Goal: Task Accomplishment & Management: Use online tool/utility

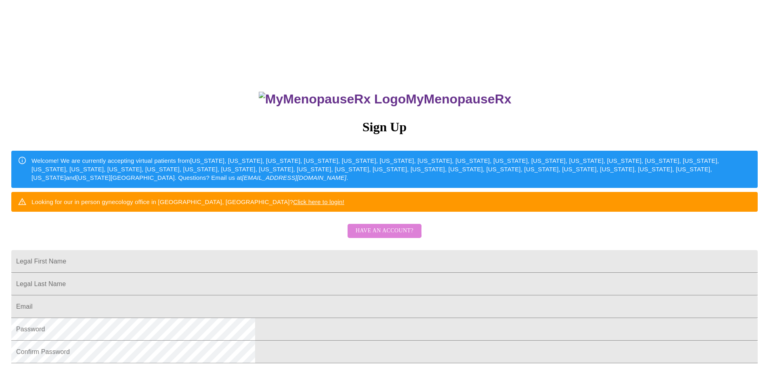
click at [377, 236] on span "Have an account?" at bounding box center [385, 231] width 58 height 10
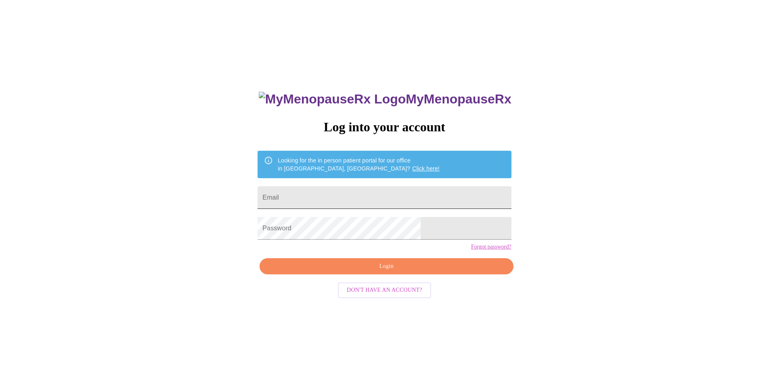
click at [326, 188] on input "Email" at bounding box center [383, 197] width 253 height 23
type input "[EMAIL_ADDRESS][DOMAIN_NAME]"
click at [384, 271] on span "Login" at bounding box center [386, 266] width 235 height 10
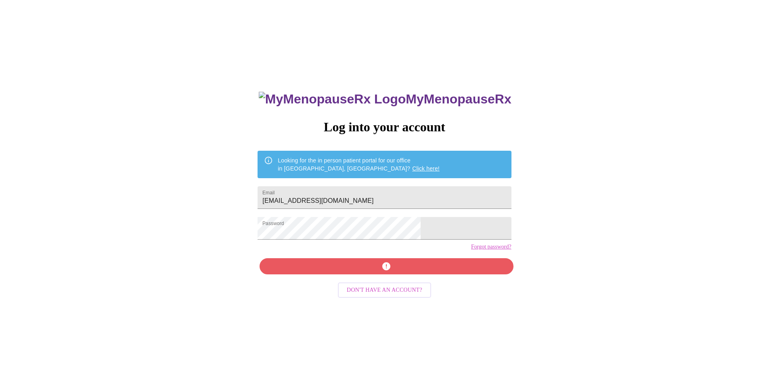
click at [374, 280] on div "MyMenopauseRx Log into your account Looking for the in person patient portal fo…" at bounding box center [384, 267] width 270 height 377
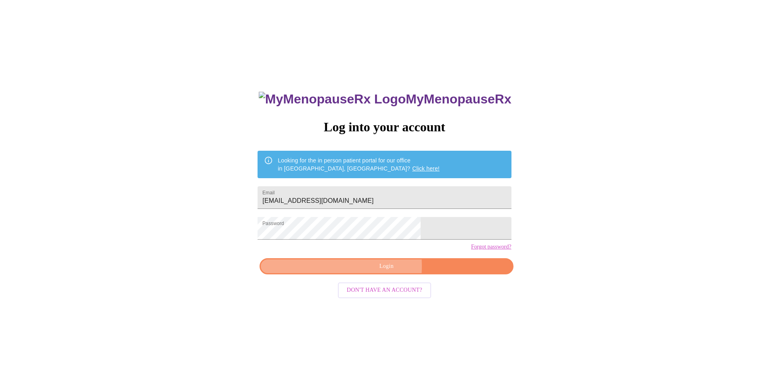
click at [339, 271] on span "Login" at bounding box center [386, 266] width 235 height 10
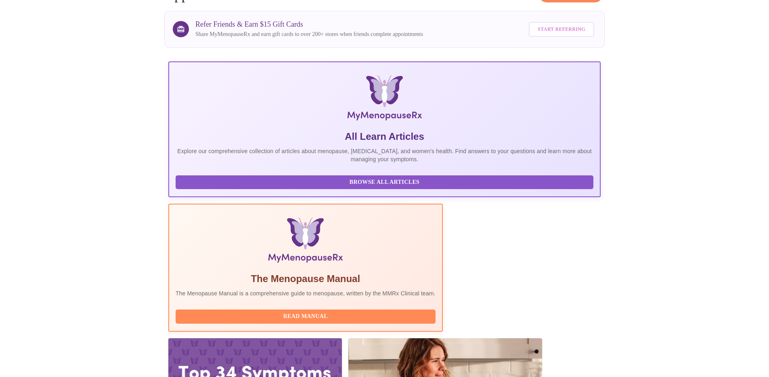
scroll to position [65, 0]
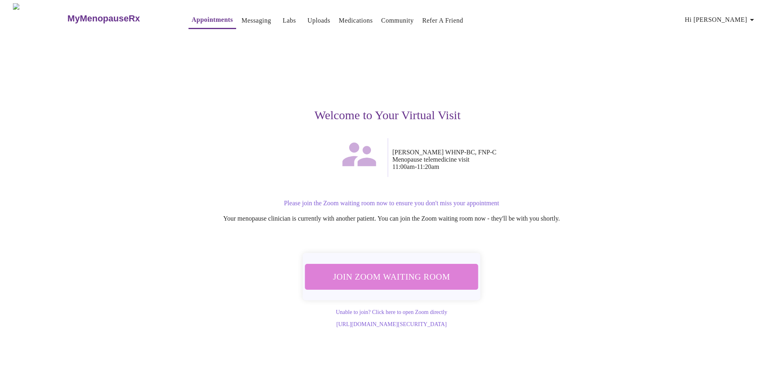
click at [418, 275] on span "Join Zoom Waiting Room" at bounding box center [392, 276] width 152 height 15
